Goal: Task Accomplishment & Management: Manage account settings

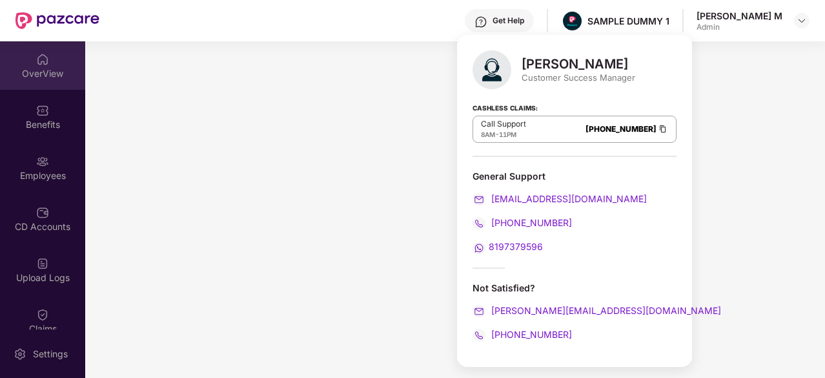
click at [46, 59] on img at bounding box center [42, 59] width 13 height 13
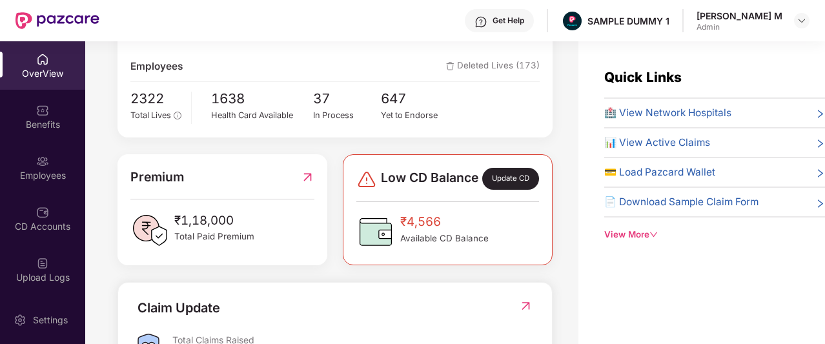
scroll to position [229, 0]
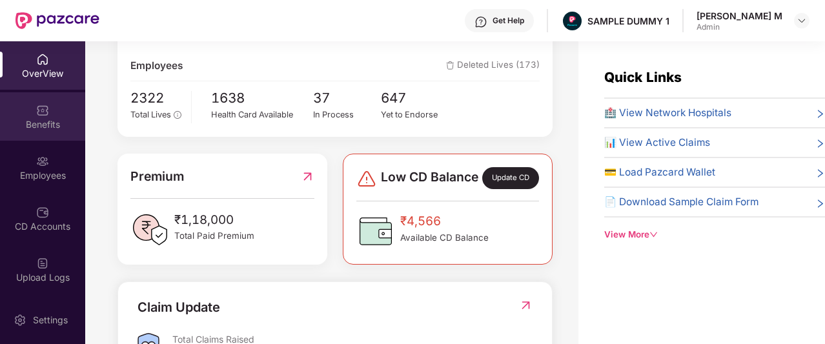
click at [21, 107] on div "Benefits" at bounding box center [42, 116] width 85 height 48
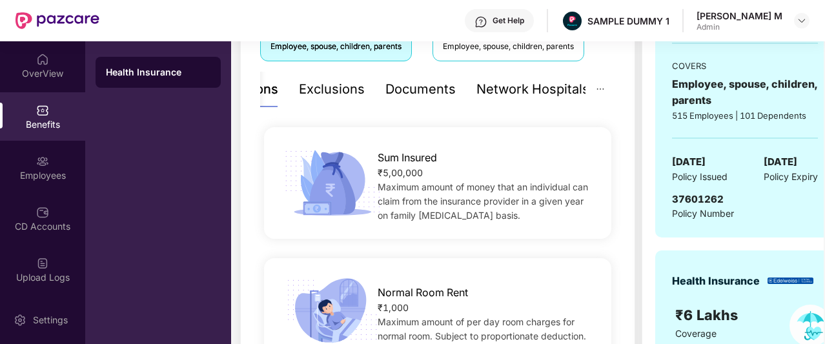
scroll to position [252, 0]
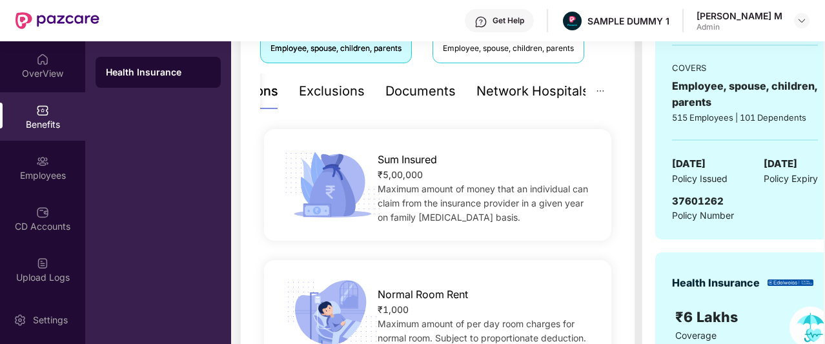
click at [415, 85] on div "Documents" at bounding box center [420, 91] width 70 height 20
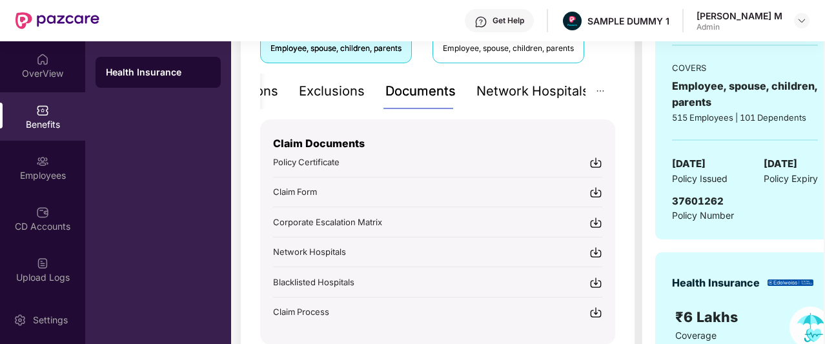
click at [514, 90] on div "Network Hospitals" at bounding box center [532, 91] width 113 height 20
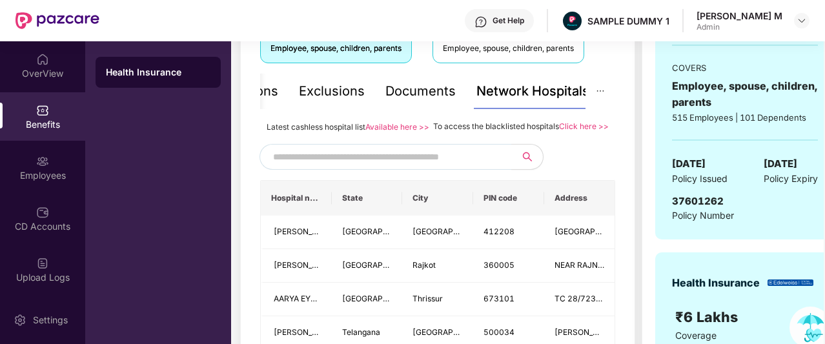
click at [407, 164] on input "text" at bounding box center [383, 156] width 221 height 19
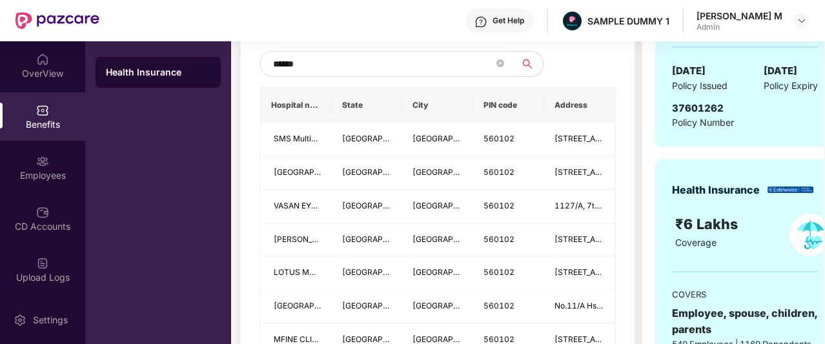
scroll to position [366, 0]
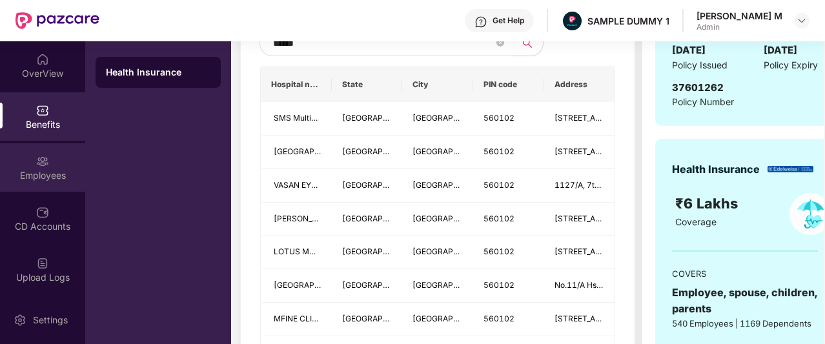
type input "******"
click at [34, 169] on div "Employees" at bounding box center [42, 175] width 85 height 13
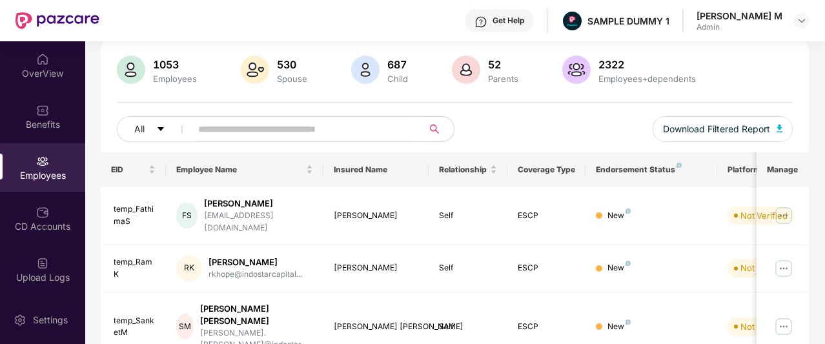
scroll to position [0, 0]
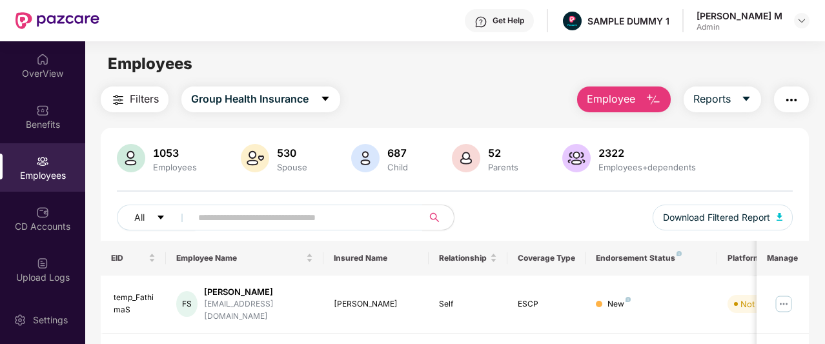
click at [589, 100] on span "Employee" at bounding box center [611, 99] width 48 height 16
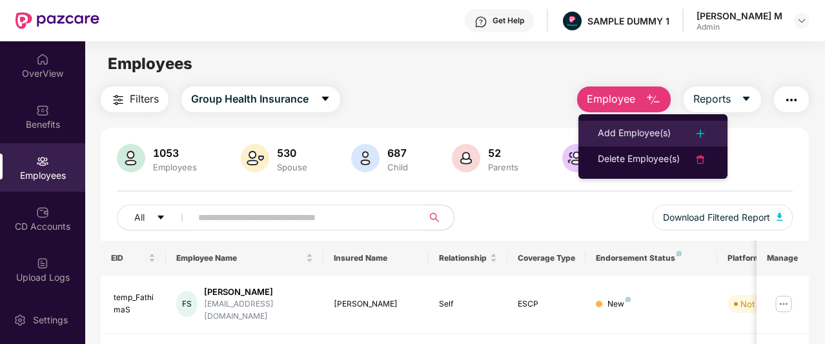
click at [595, 127] on li "Add Employee(s)" at bounding box center [652, 134] width 149 height 26
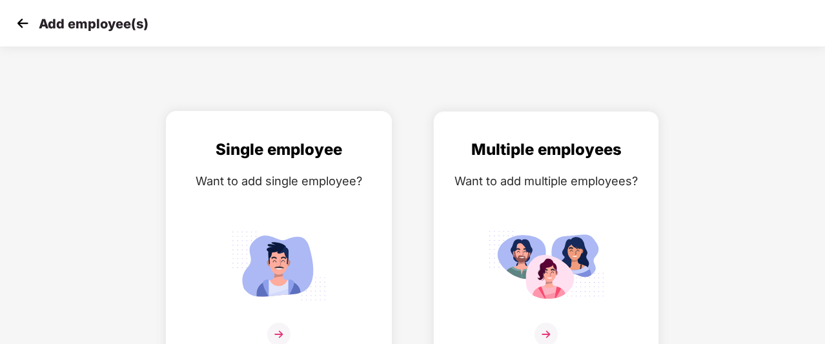
click at [302, 229] on img at bounding box center [279, 265] width 116 height 81
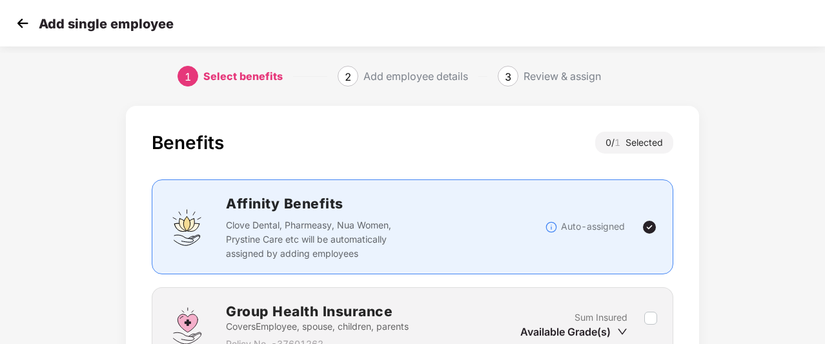
scroll to position [132, 0]
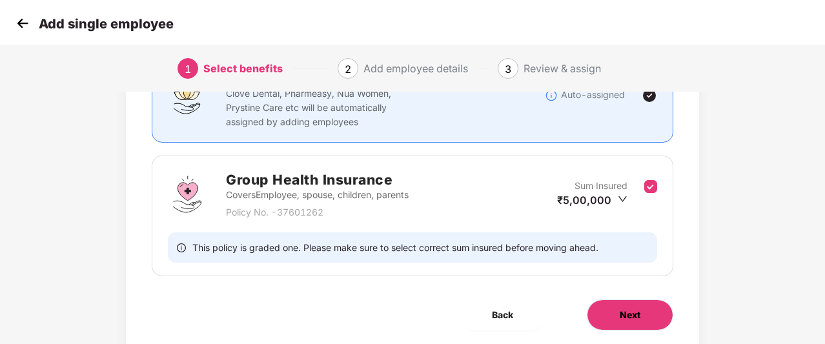
click at [606, 318] on button "Next" at bounding box center [630, 315] width 87 height 31
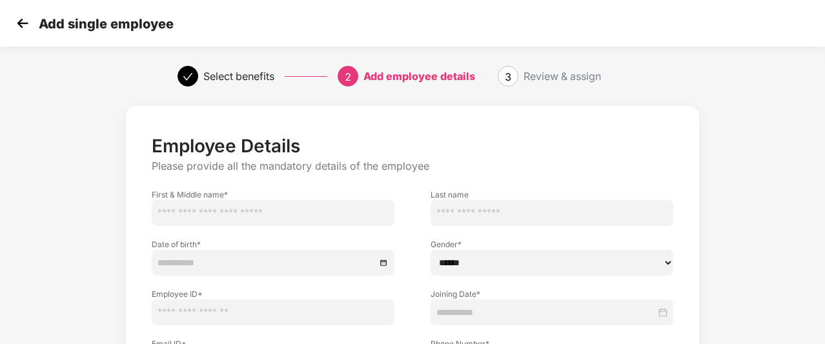
scroll to position [141, 0]
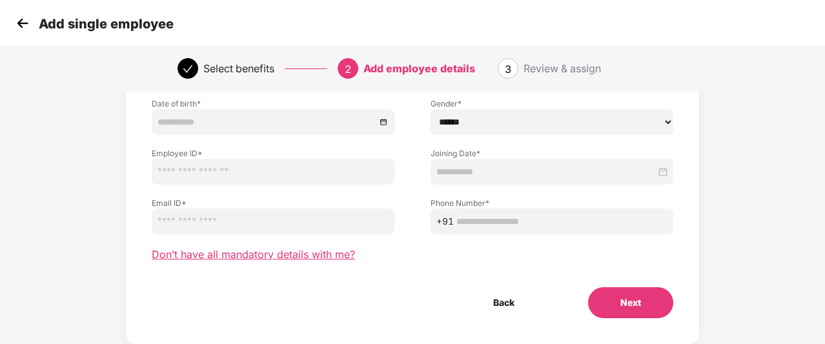
click at [309, 252] on span "Don’t have all mandatory details with me?" at bounding box center [253, 255] width 203 height 14
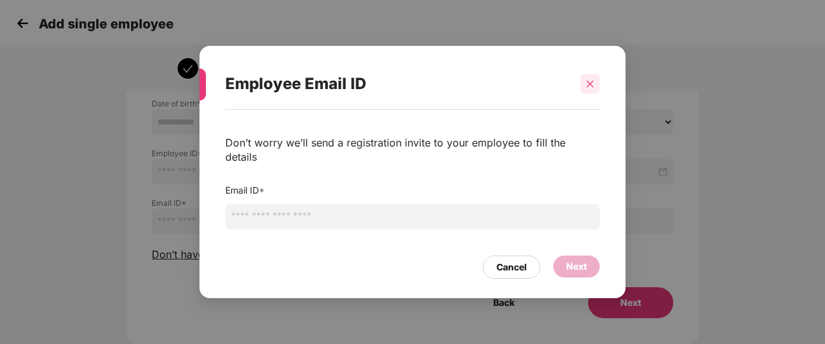
click at [589, 94] on div at bounding box center [589, 83] width 19 height 19
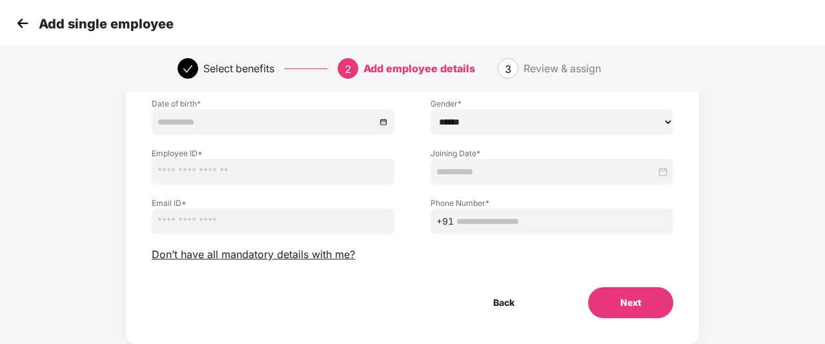
click at [21, 24] on img at bounding box center [22, 23] width 19 height 19
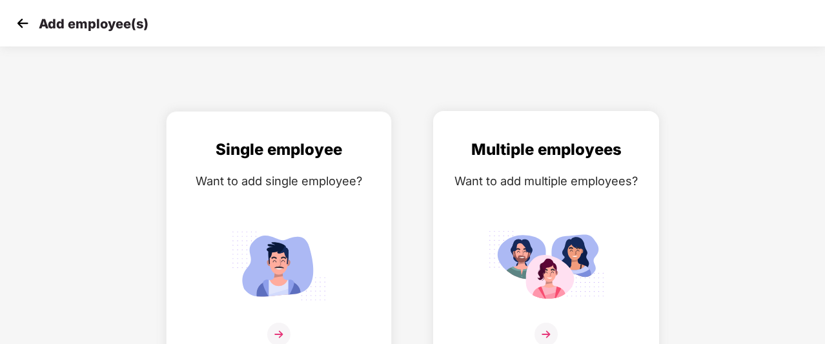
click at [472, 200] on div "Multiple employees Want to add multiple employees?" at bounding box center [546, 250] width 199 height 225
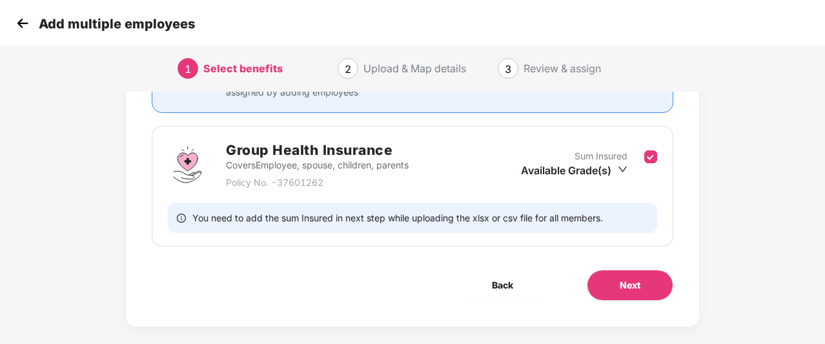
scroll to position [170, 0]
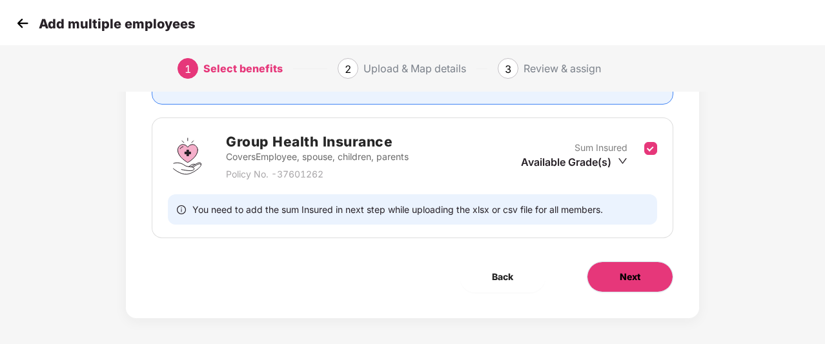
click at [627, 272] on span "Next" at bounding box center [630, 277] width 21 height 14
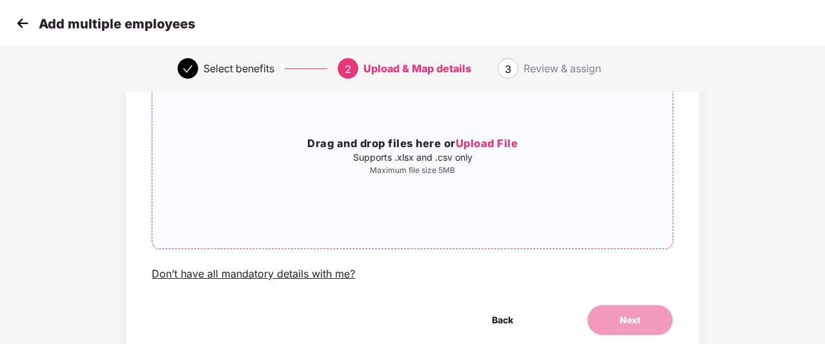
scroll to position [125, 0]
click at [25, 25] on img at bounding box center [22, 23] width 19 height 19
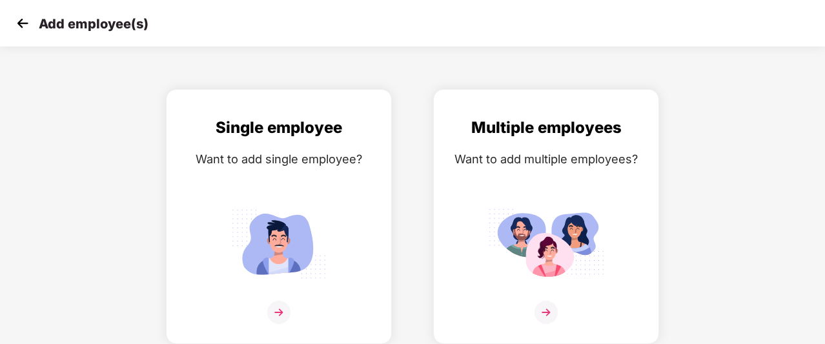
scroll to position [0, 0]
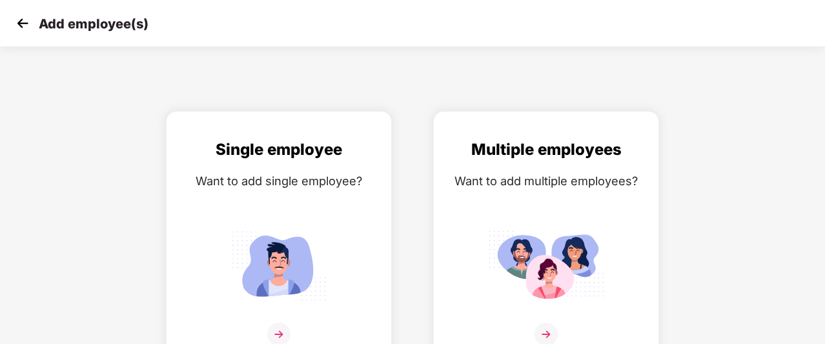
click at [25, 25] on img at bounding box center [22, 23] width 19 height 19
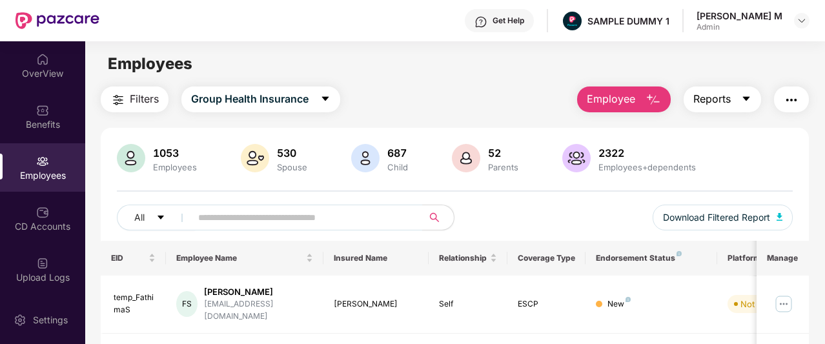
click at [723, 101] on span "Reports" at bounding box center [711, 99] width 37 height 16
click at [795, 99] on img "button" at bounding box center [791, 99] width 15 height 15
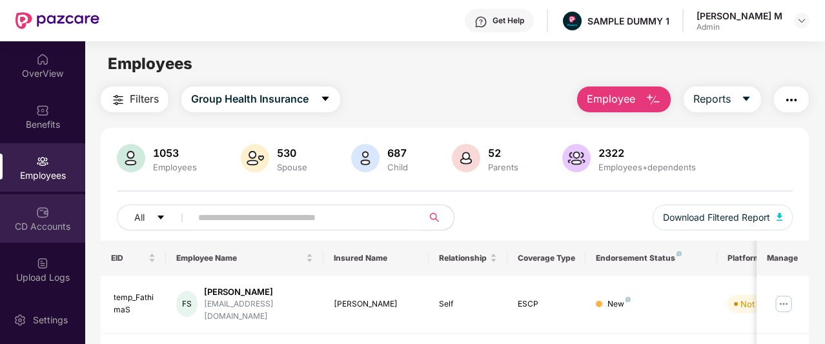
click at [46, 203] on div "CD Accounts" at bounding box center [42, 218] width 85 height 48
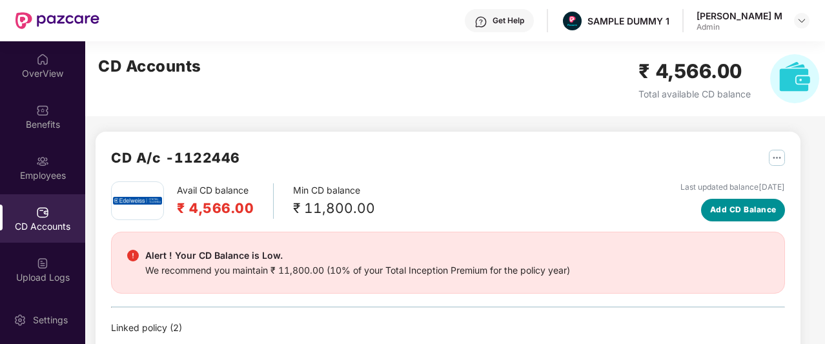
click at [722, 207] on span "Add CD Balance" at bounding box center [743, 210] width 67 height 12
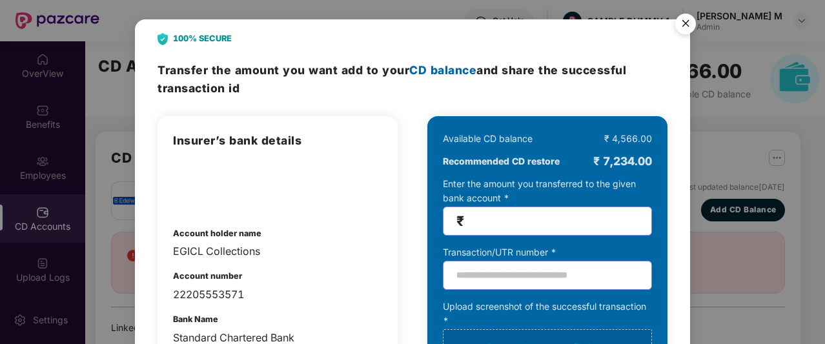
click at [688, 21] on img "Close" at bounding box center [686, 26] width 36 height 36
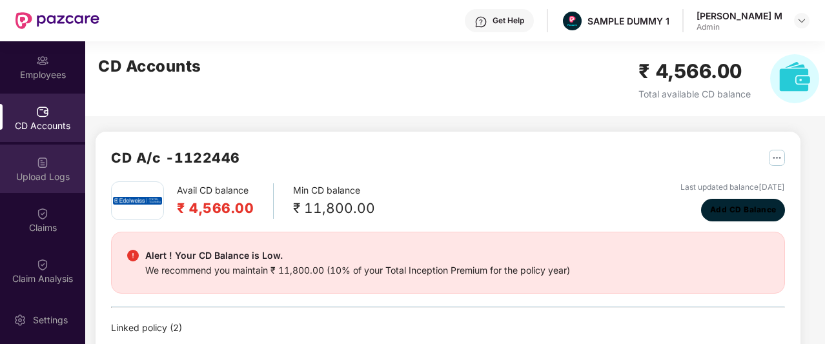
scroll to position [103, 0]
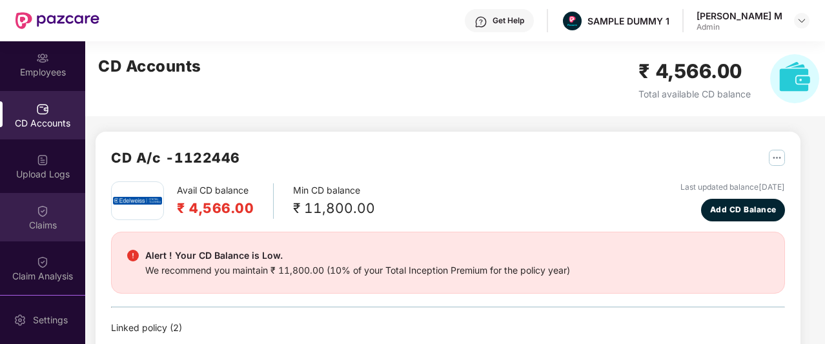
click at [41, 229] on div "Claims" at bounding box center [42, 225] width 85 height 13
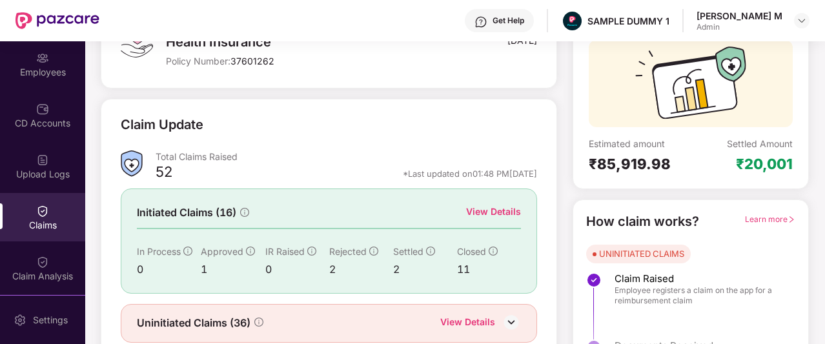
scroll to position [114, 0]
click at [498, 209] on div "View Details" at bounding box center [493, 211] width 55 height 14
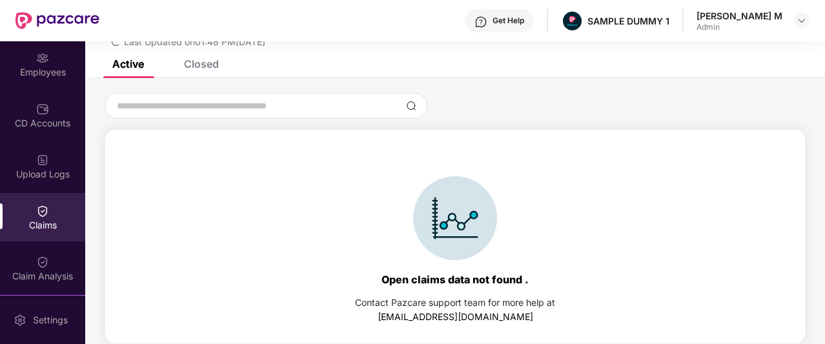
click at [210, 70] on div "Closed" at bounding box center [192, 64] width 54 height 28
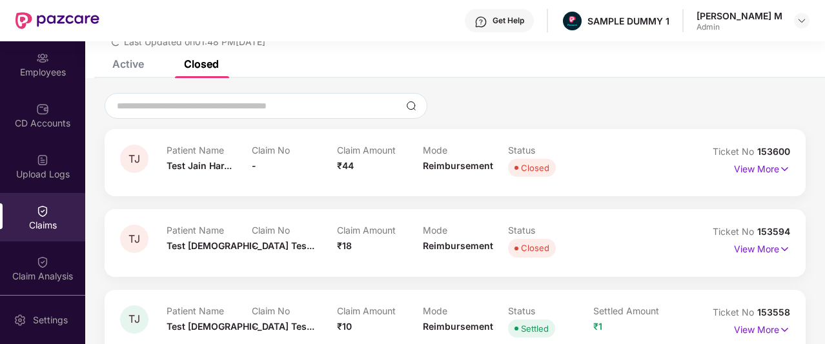
scroll to position [114, 0]
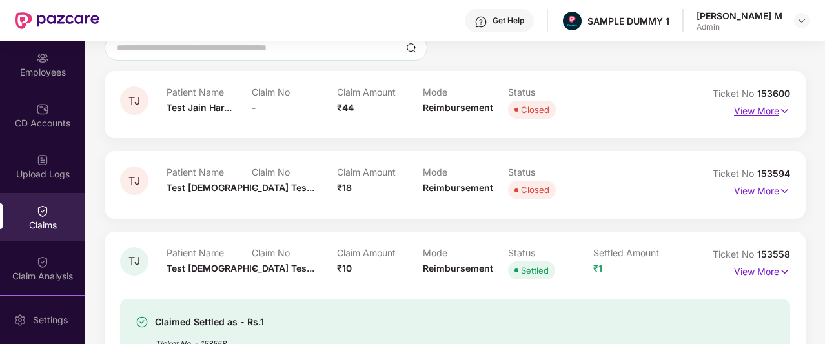
click at [758, 114] on p "View More" at bounding box center [762, 109] width 56 height 17
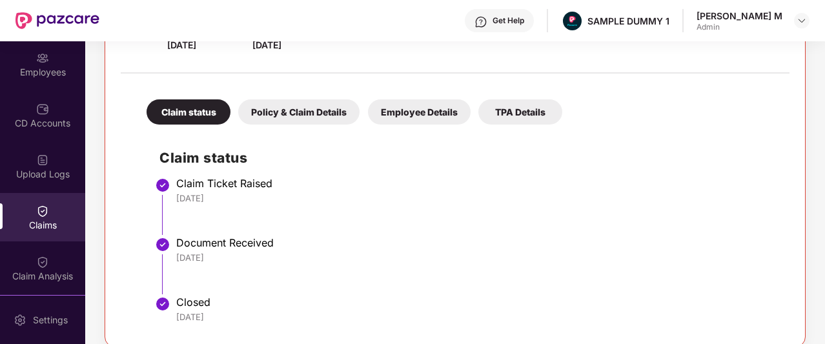
scroll to position [265, 0]
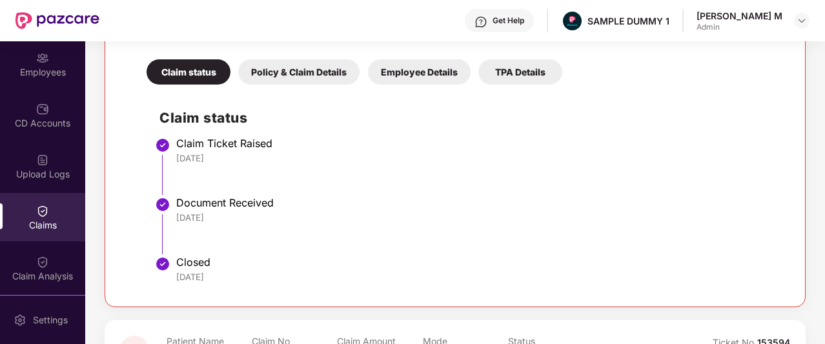
click at [318, 74] on div "Policy & Claim Details" at bounding box center [298, 71] width 121 height 25
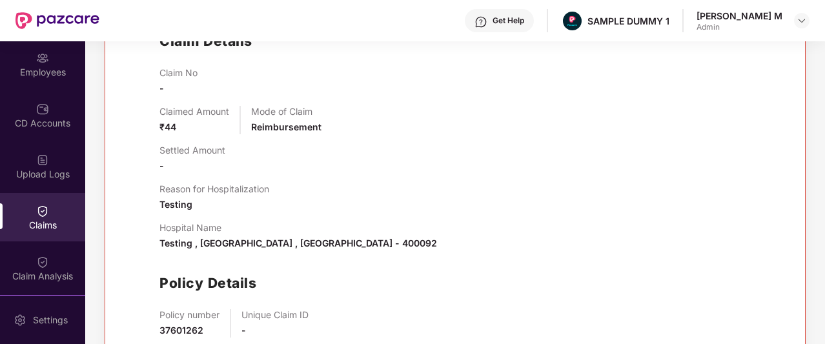
scroll to position [343, 0]
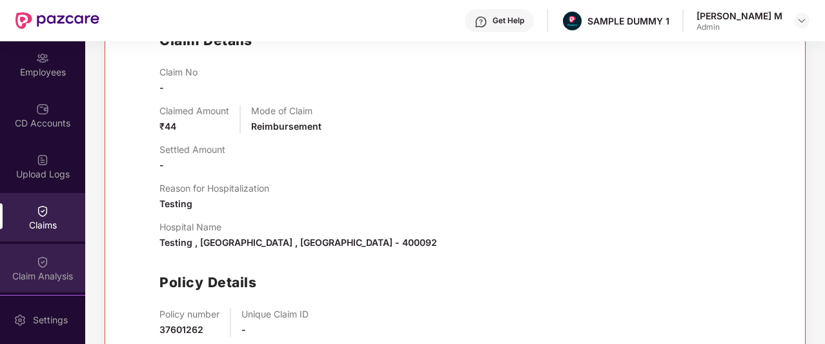
click at [46, 256] on div "Claim Analysis" at bounding box center [42, 268] width 85 height 48
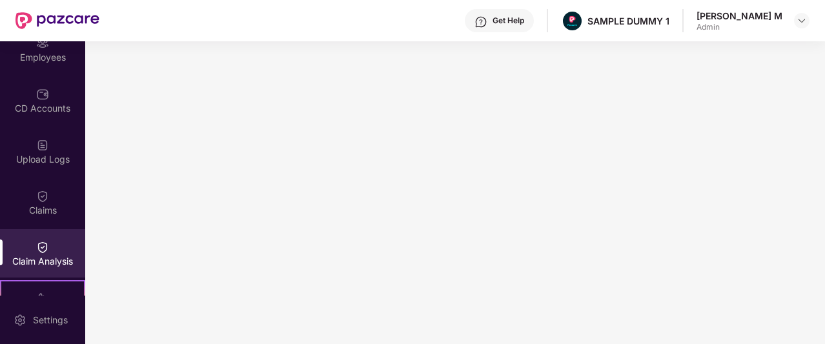
scroll to position [119, 0]
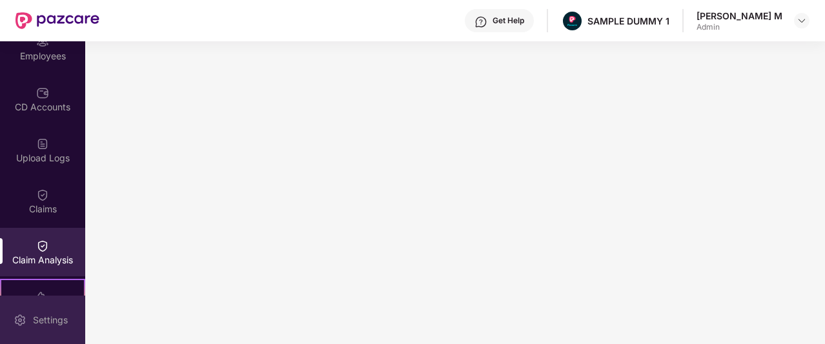
click at [50, 309] on div "Settings" at bounding box center [42, 320] width 85 height 48
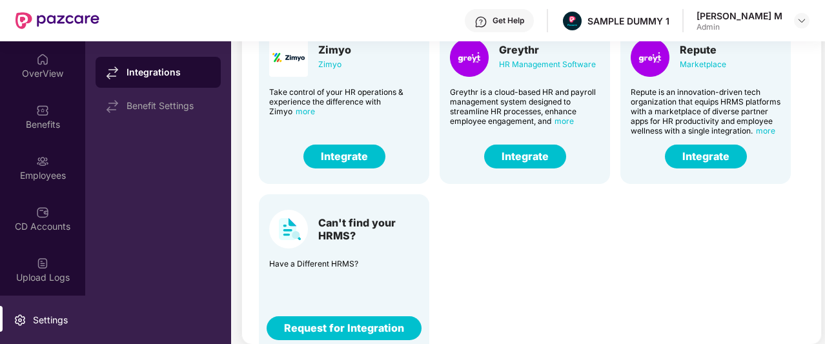
scroll to position [307, 0]
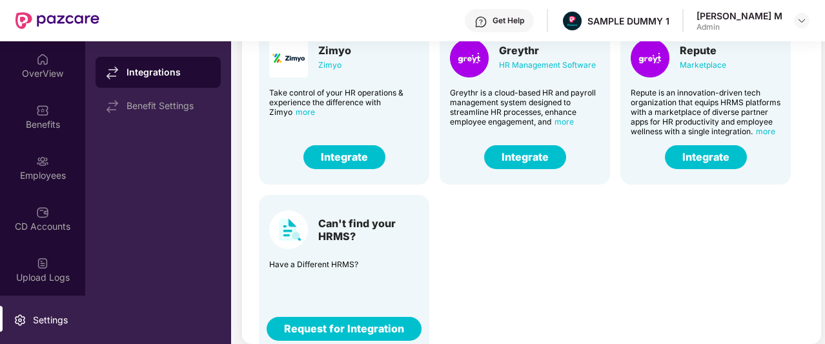
click at [546, 153] on button "Integrate" at bounding box center [525, 157] width 82 height 24
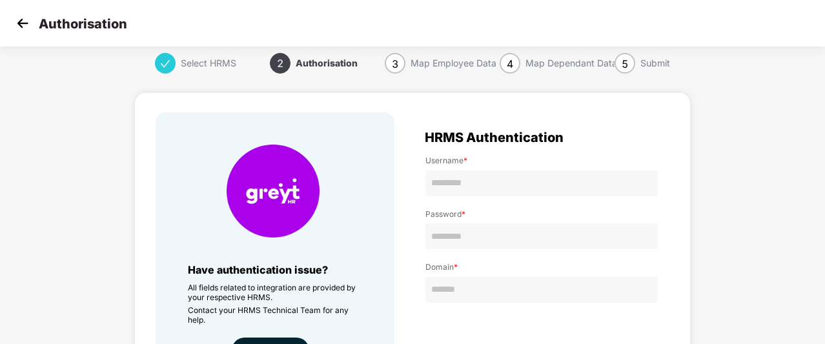
click at [18, 26] on img at bounding box center [22, 23] width 19 height 19
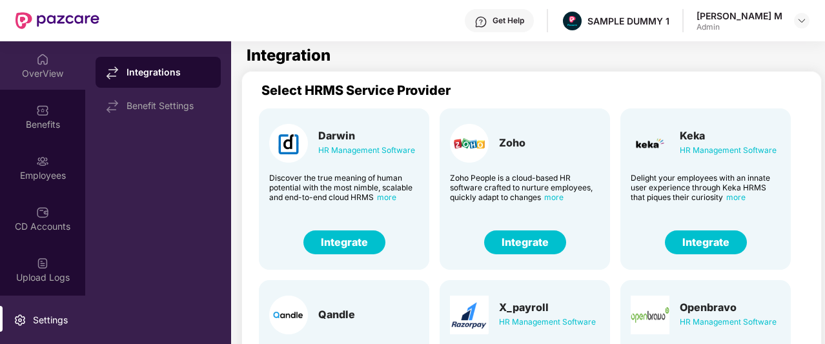
click at [44, 72] on div "OverView" at bounding box center [42, 73] width 85 height 13
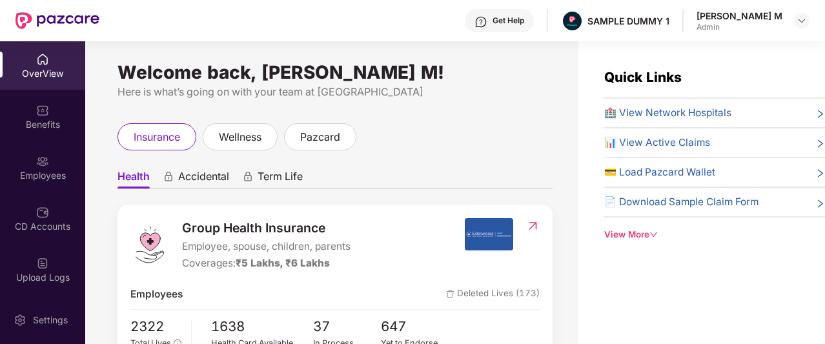
click at [534, 16] on div "Get Help" at bounding box center [499, 20] width 69 height 23
